Goal: Navigation & Orientation: Find specific page/section

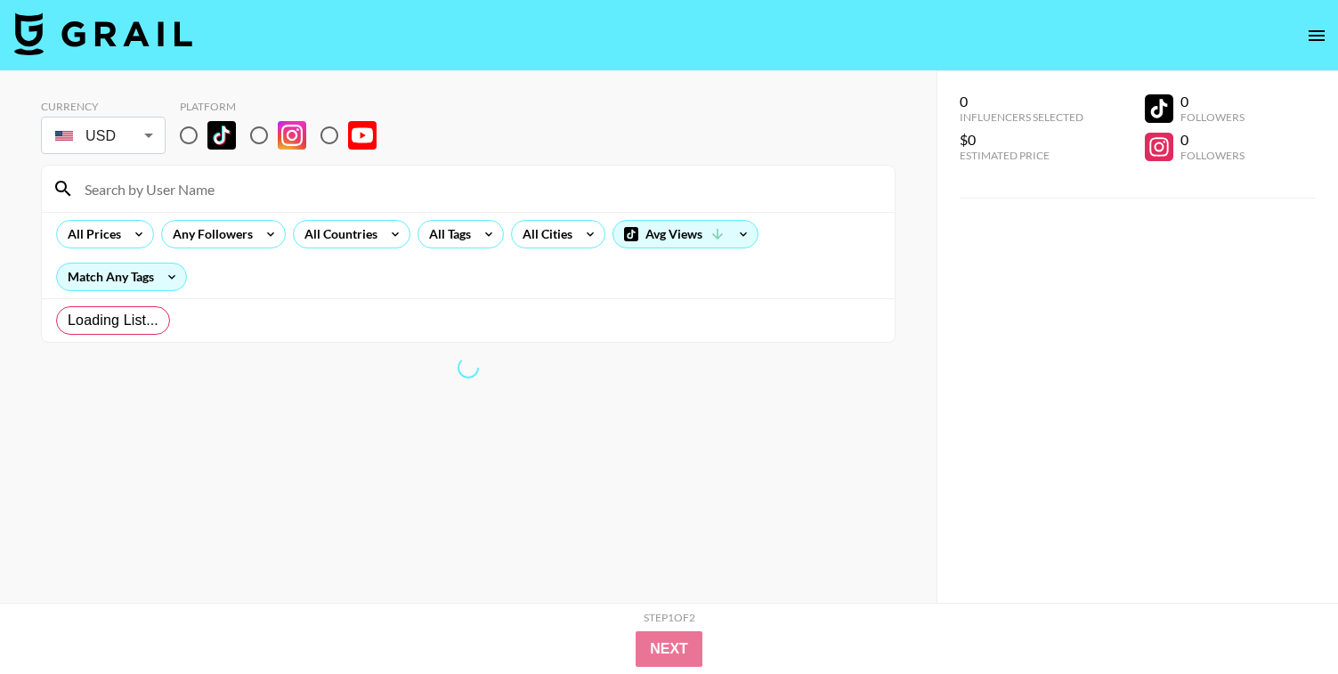
radio input "true"
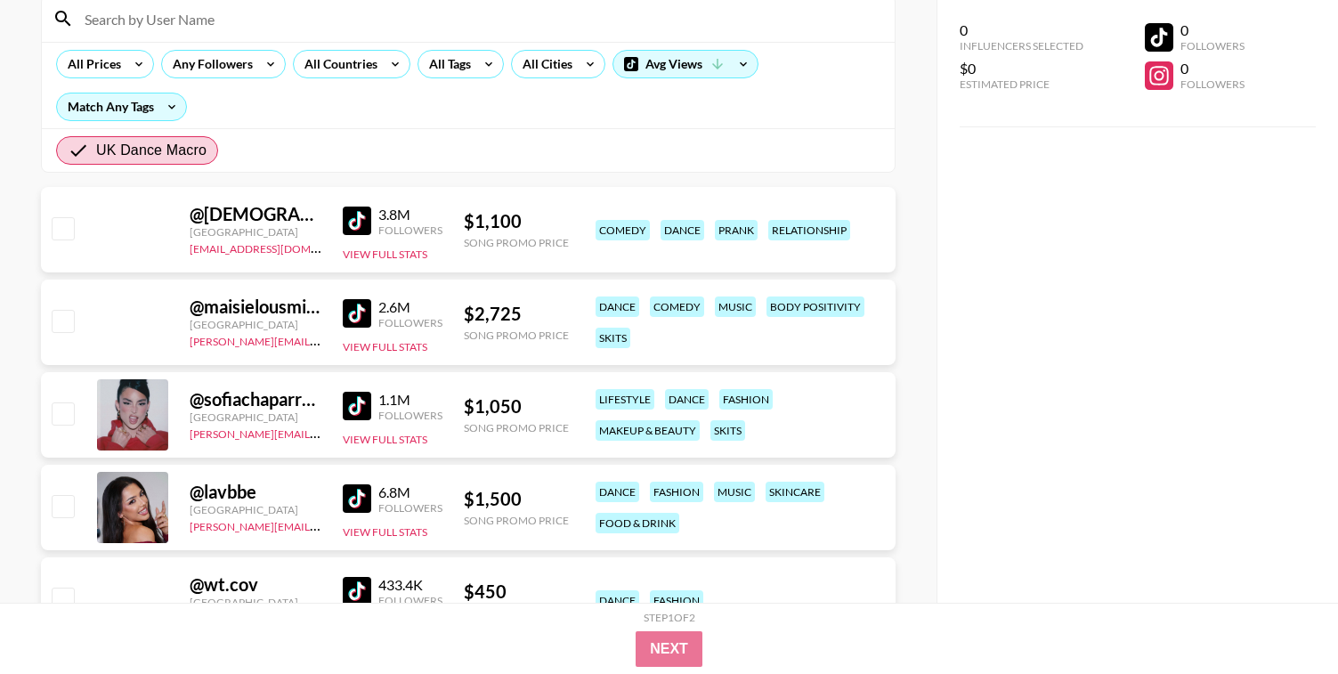
scroll to position [174, 0]
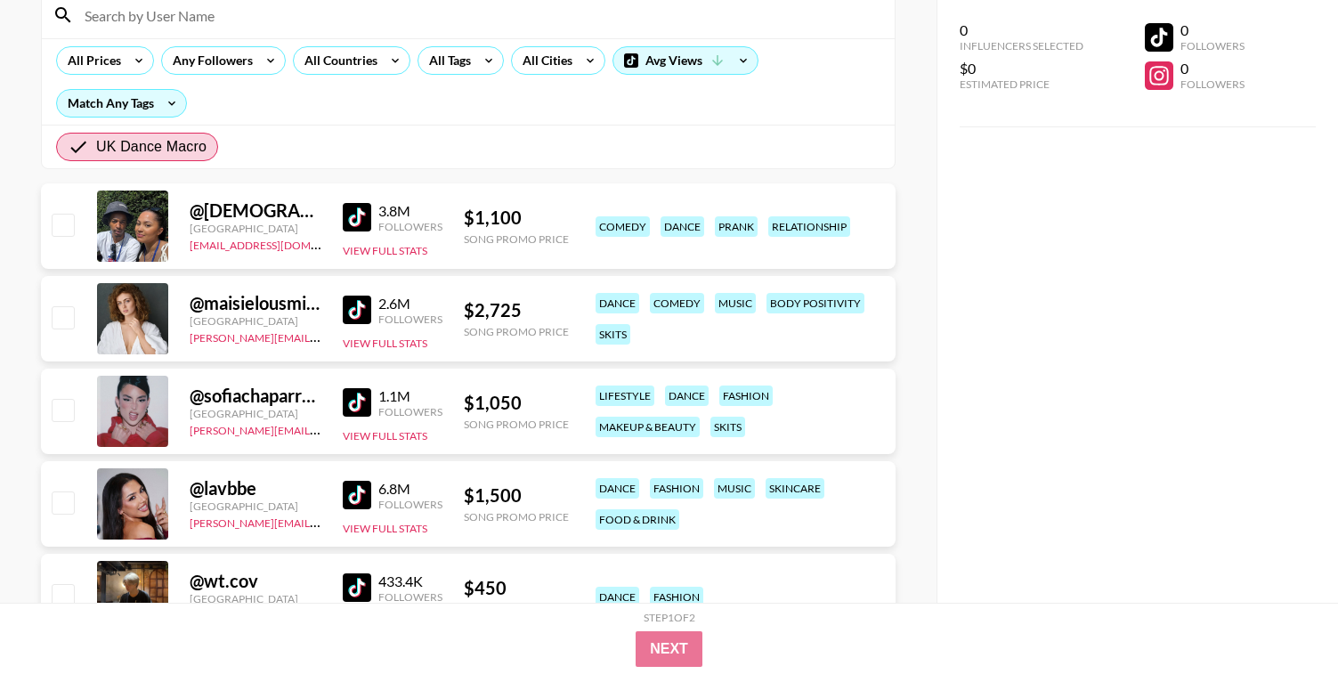
click at [365, 217] on img at bounding box center [357, 217] width 28 height 28
click at [359, 311] on img at bounding box center [357, 310] width 28 height 28
click at [356, 404] on img at bounding box center [357, 402] width 28 height 28
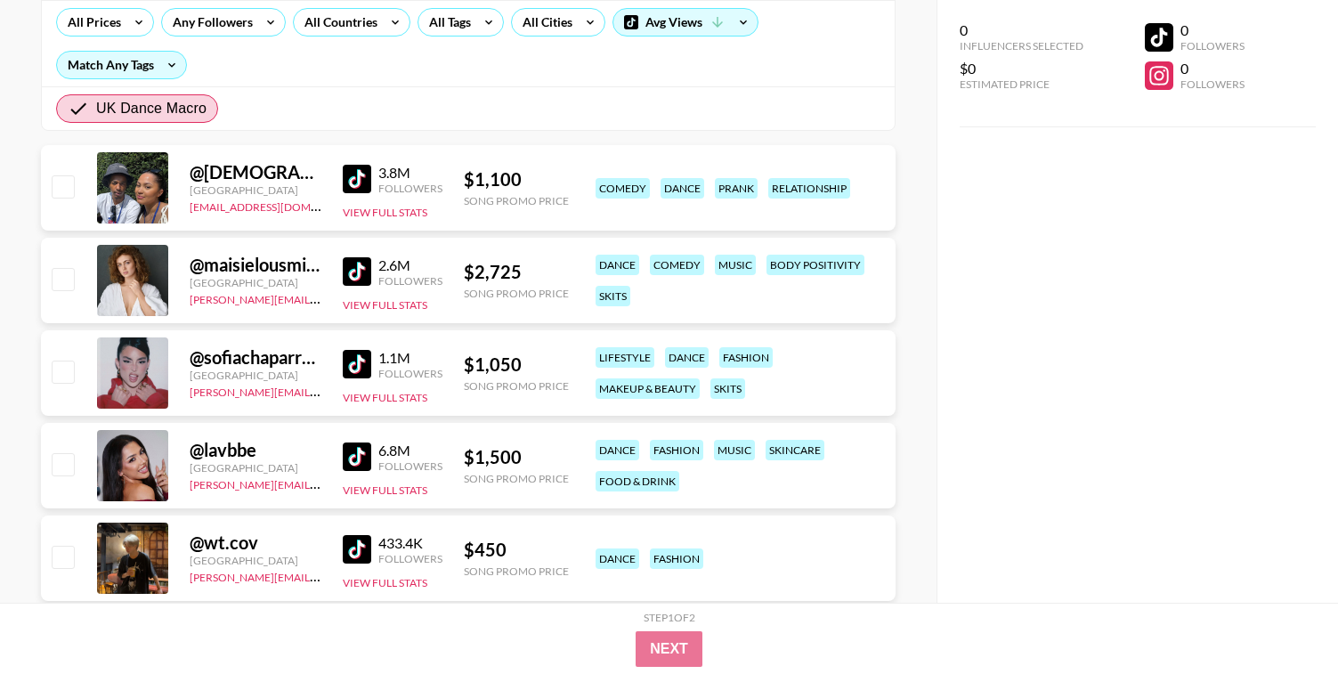
scroll to position [266, 0]
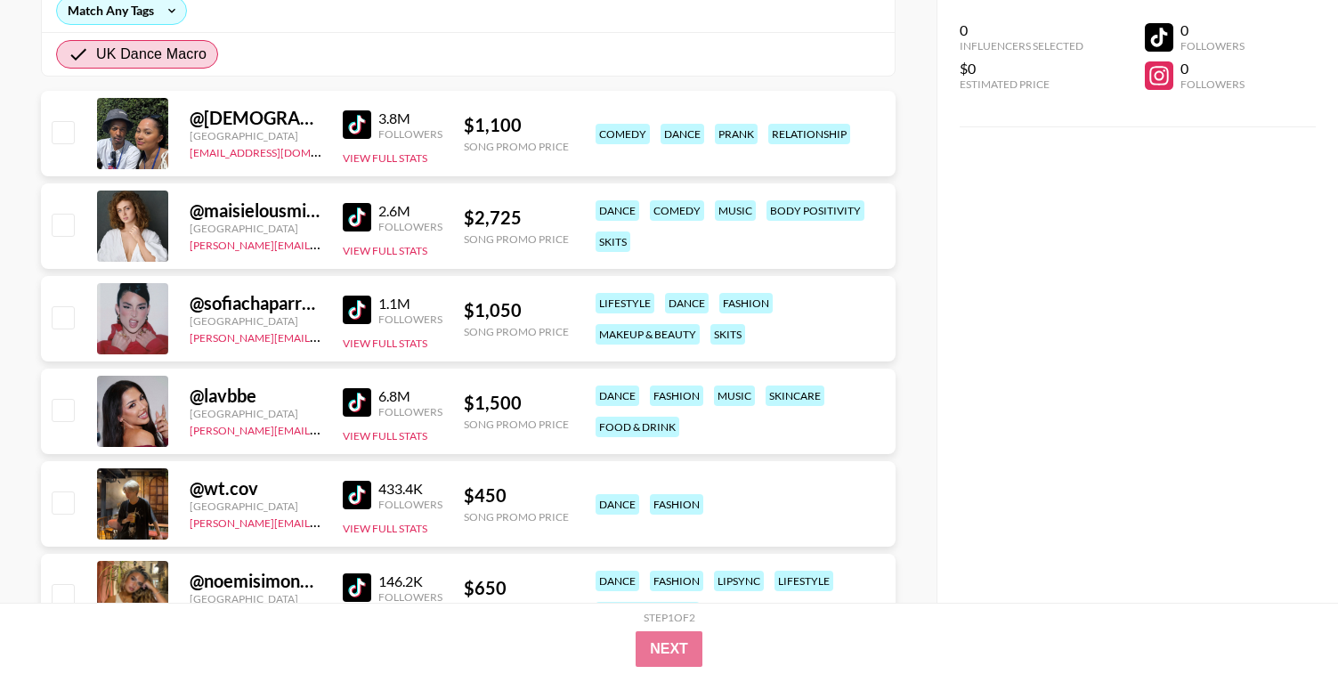
click at [348, 404] on img at bounding box center [357, 402] width 28 height 28
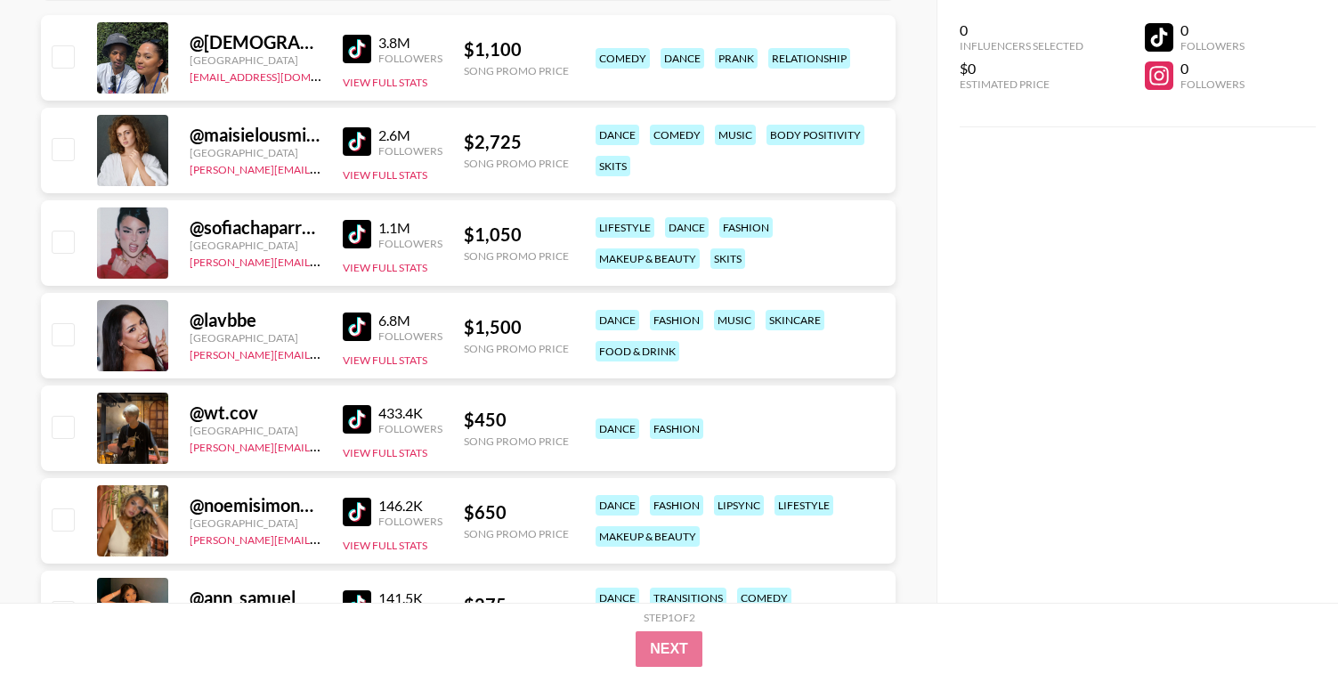
scroll to position [370, 0]
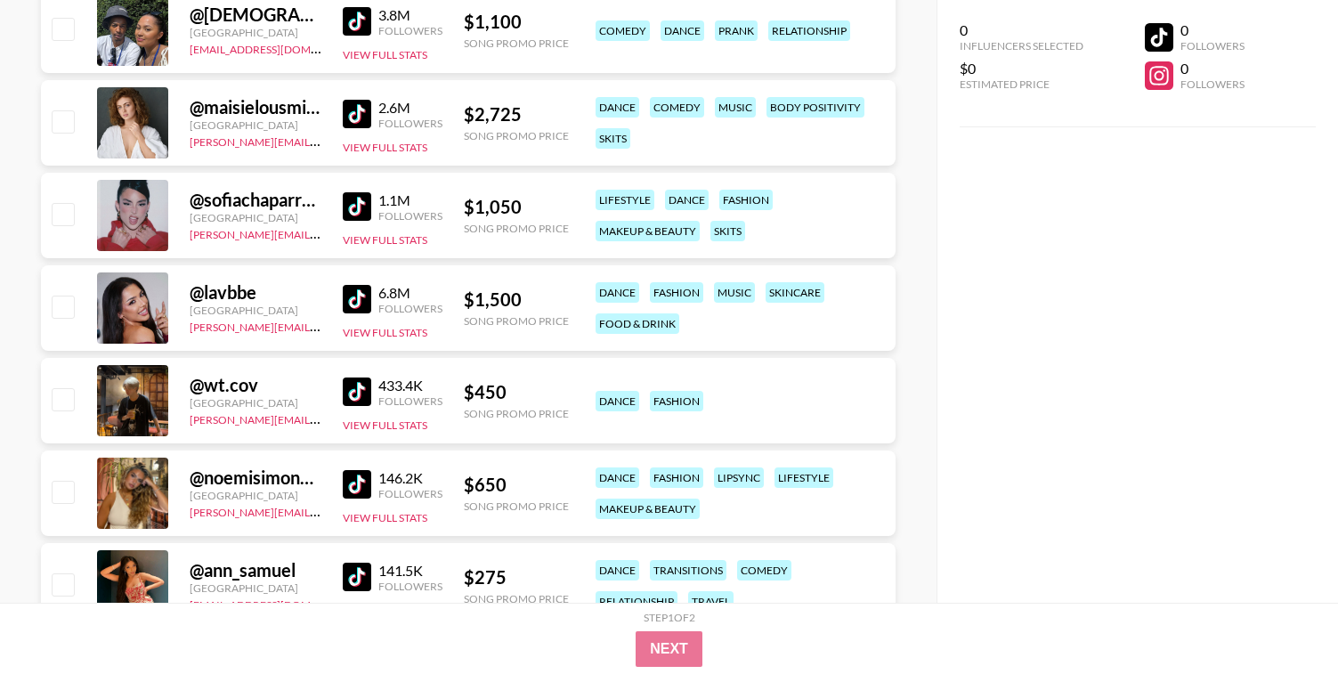
click at [357, 394] on img at bounding box center [357, 392] width 28 height 28
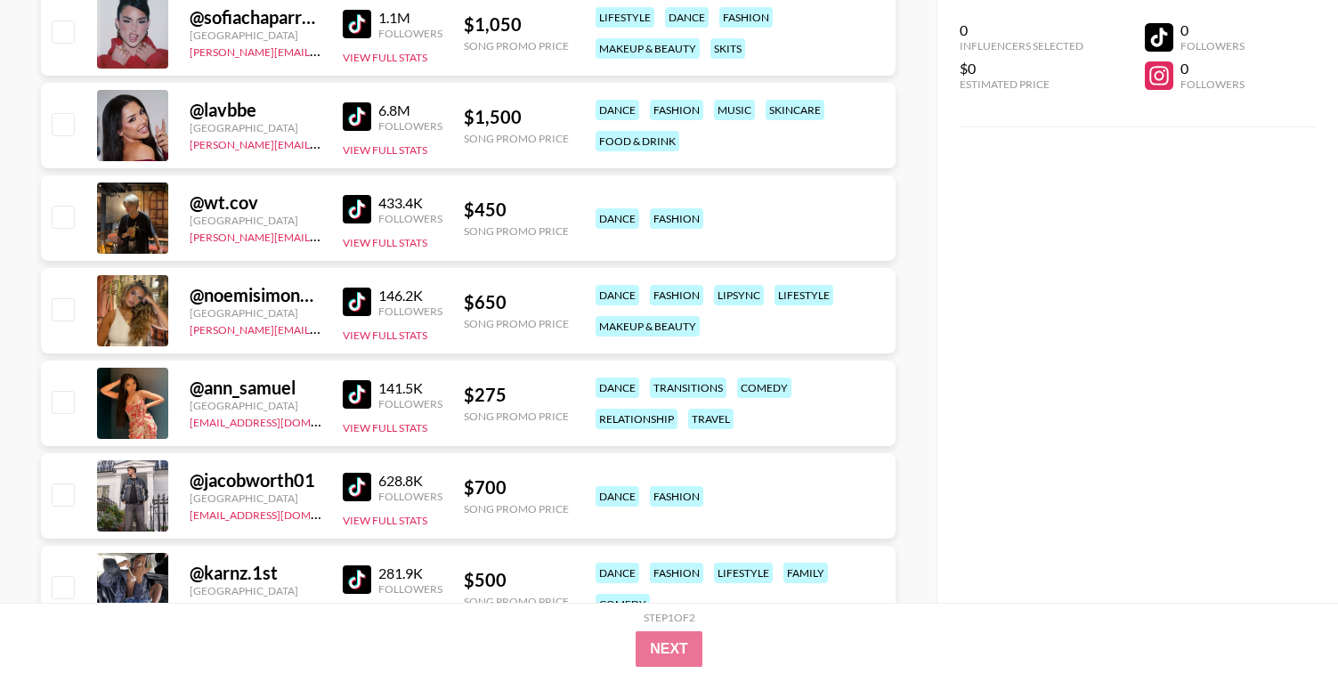
scroll to position [597, 0]
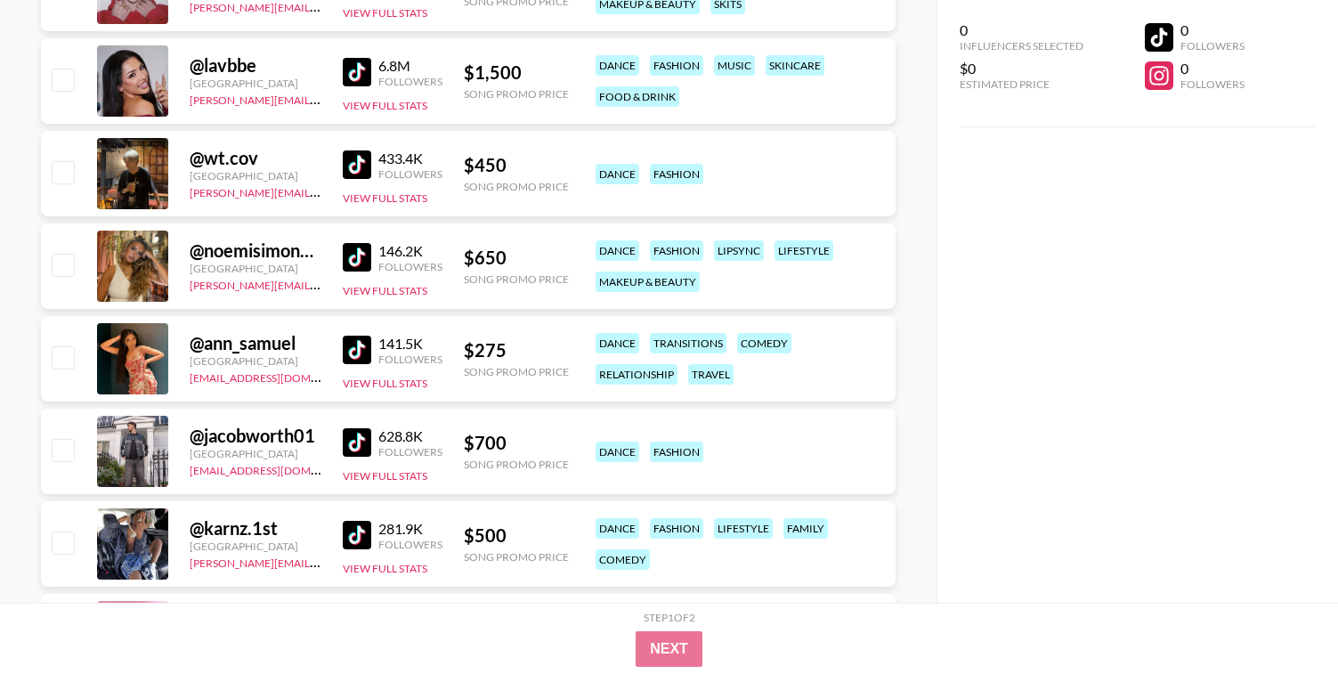
click at [363, 350] on img at bounding box center [357, 350] width 28 height 28
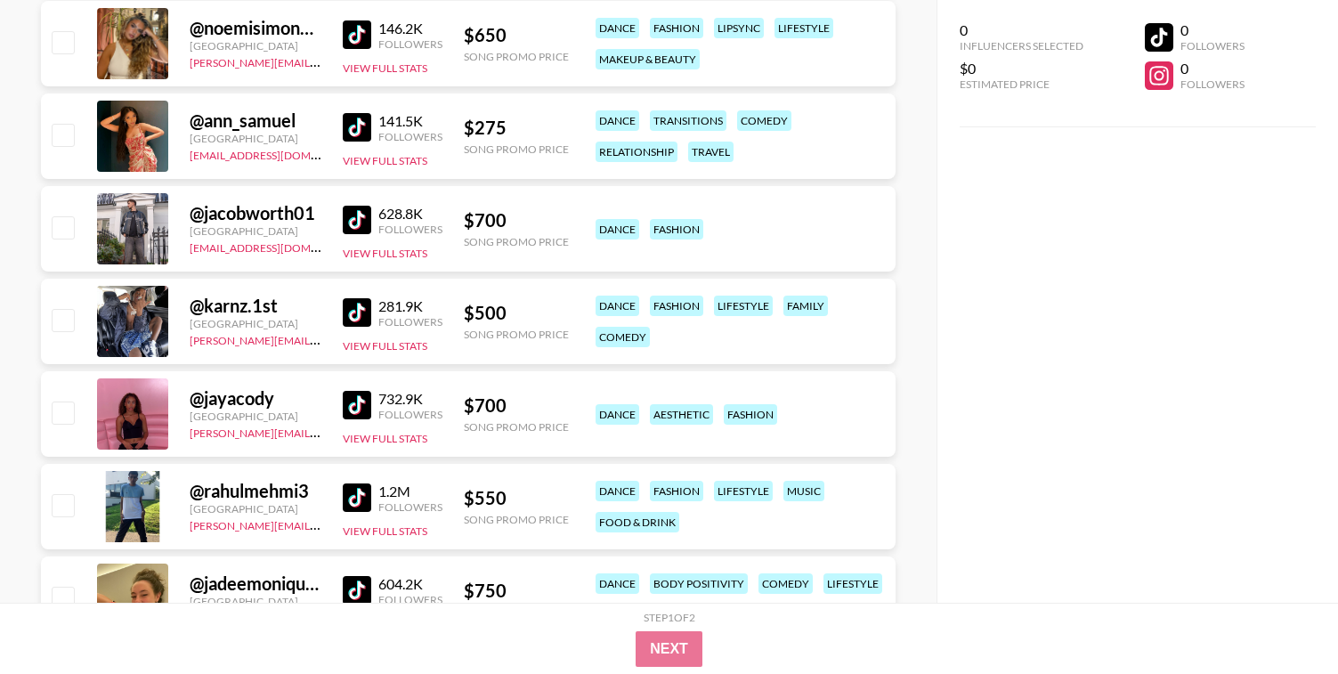
scroll to position [836, 0]
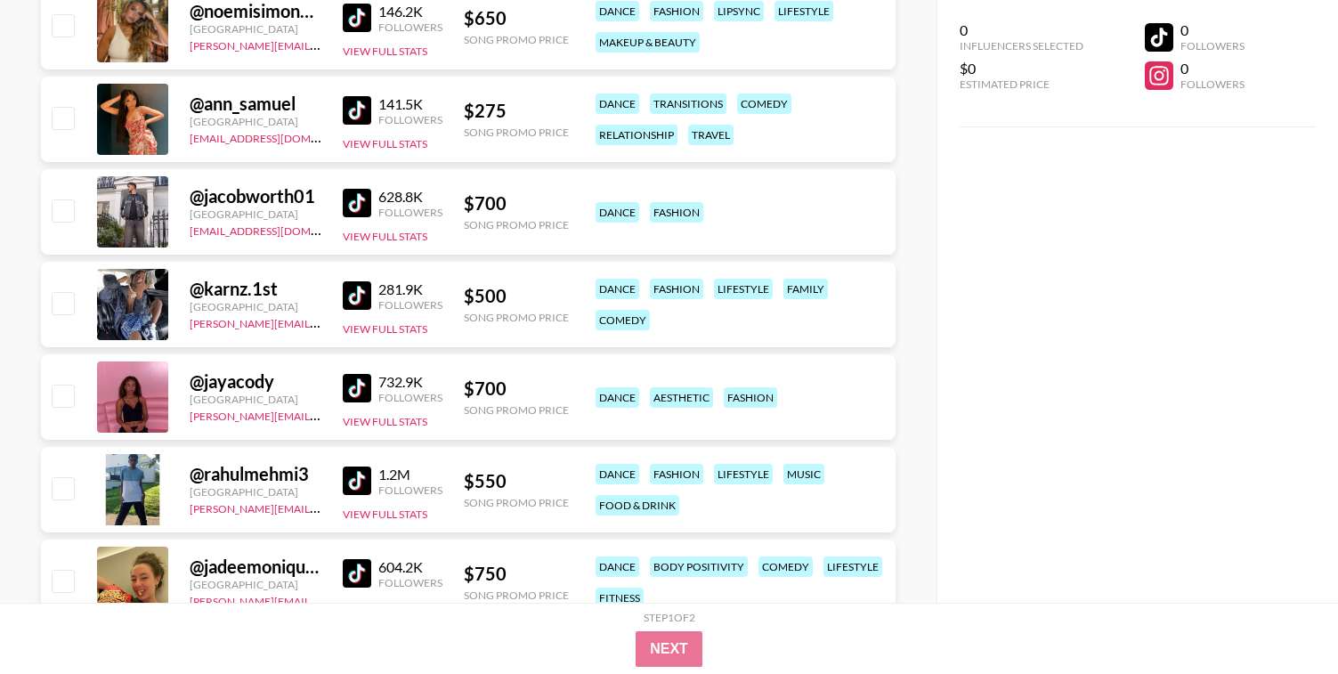
click at [350, 199] on img at bounding box center [357, 203] width 28 height 28
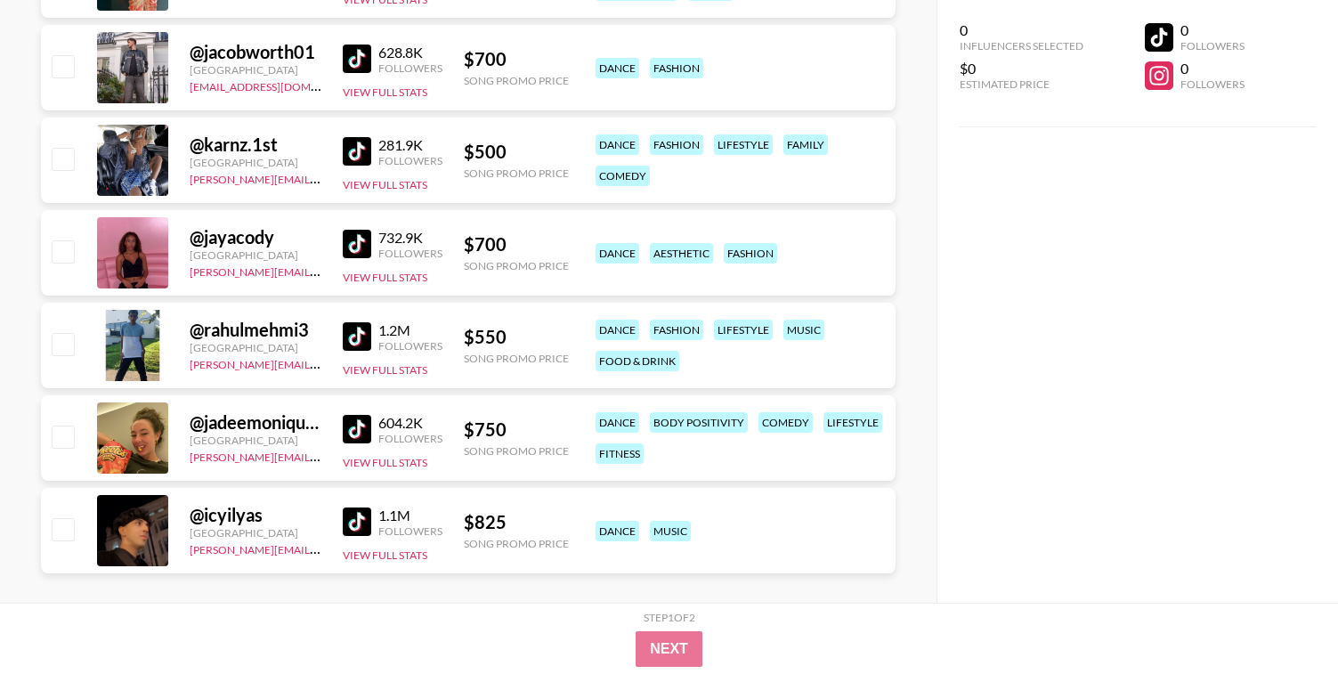
scroll to position [1001, 0]
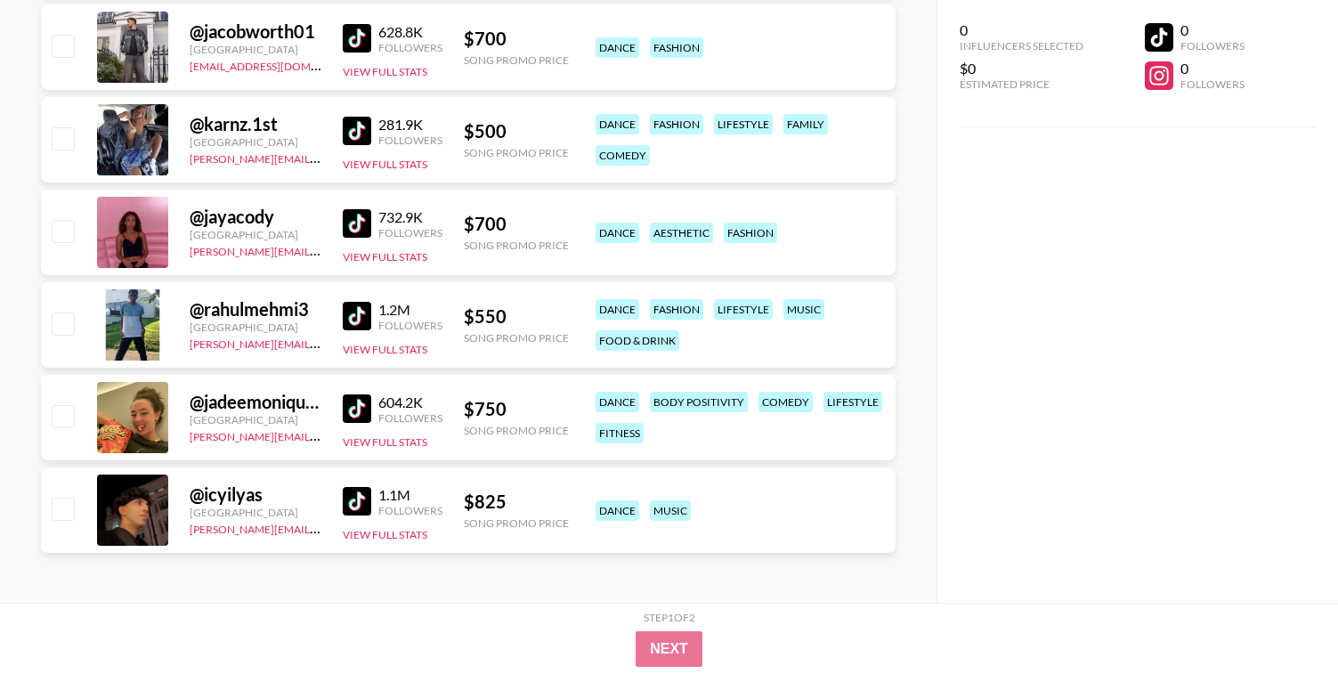
click at [360, 134] on img at bounding box center [357, 131] width 28 height 28
click at [351, 221] on img at bounding box center [357, 223] width 28 height 28
click at [363, 307] on img at bounding box center [357, 316] width 28 height 28
click at [359, 411] on img at bounding box center [357, 409] width 28 height 28
click at [364, 493] on img at bounding box center [357, 501] width 28 height 28
